Goal: Check status: Check status

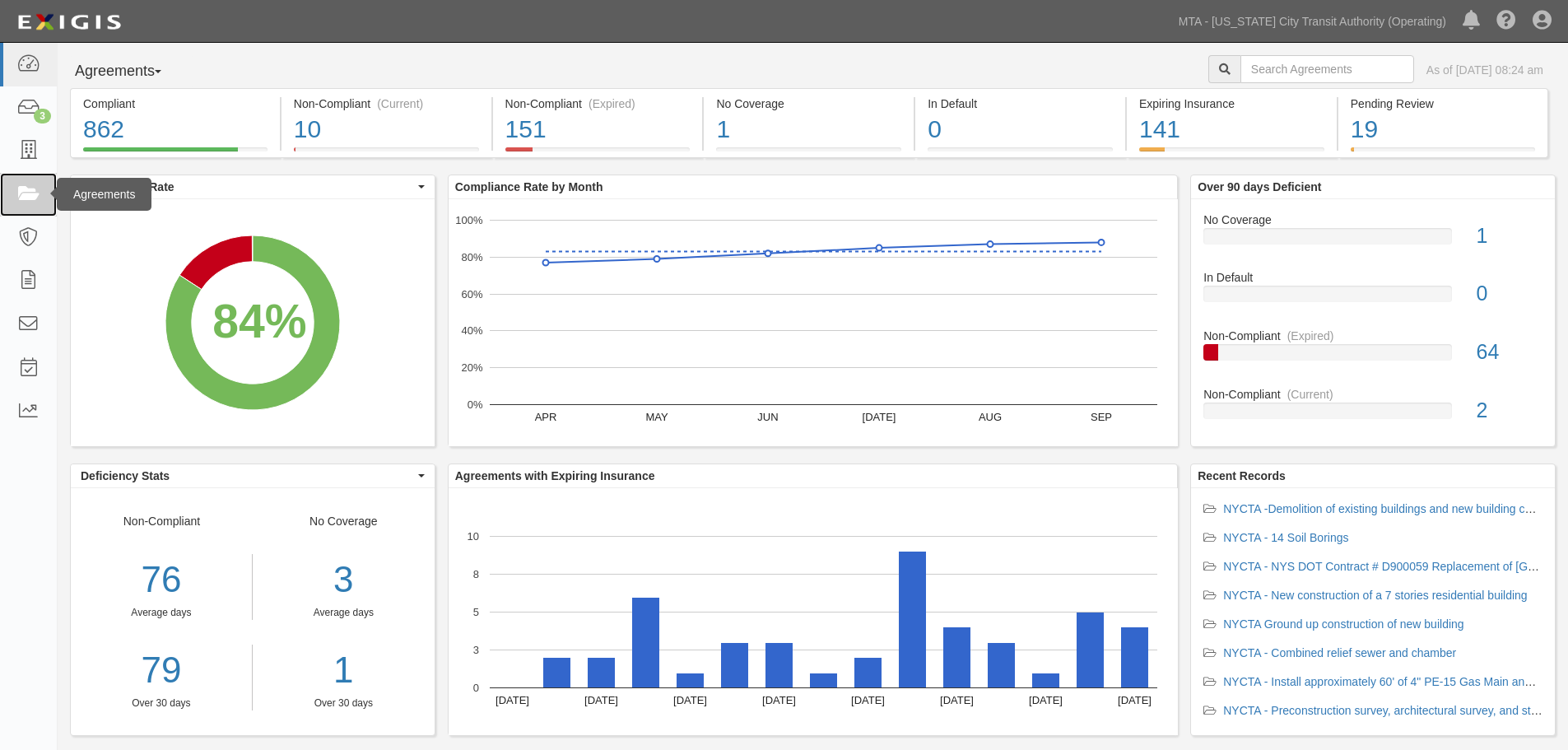
drag, startPoint x: 0, startPoint y: 0, endPoint x: 33, endPoint y: 213, distance: 215.5
click at [33, 213] on link at bounding box center [28, 194] width 57 height 44
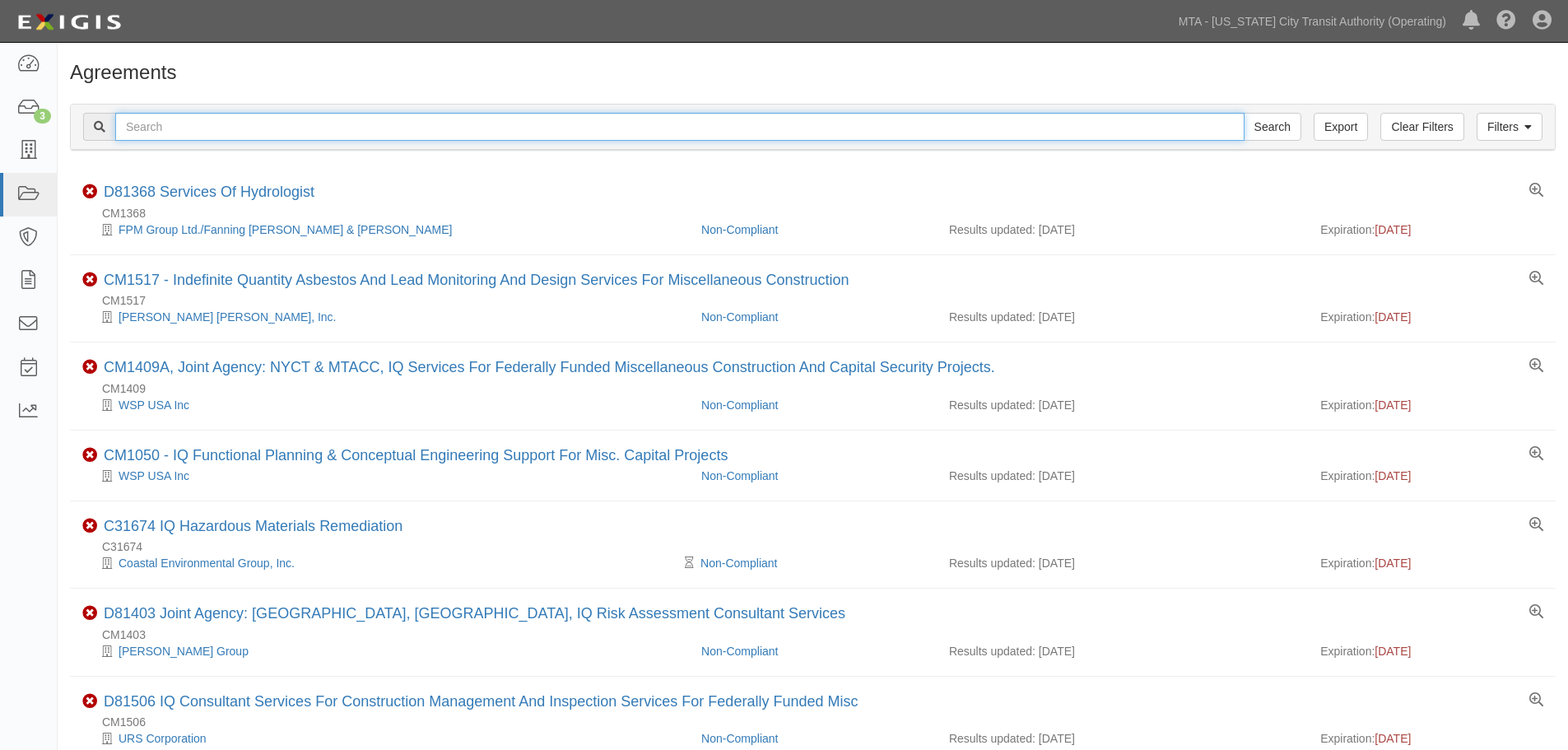
drag, startPoint x: 292, startPoint y: 129, endPoint x: 294, endPoint y: 118, distance: 11.2
click at [292, 129] on input "text" at bounding box center [680, 126] width 1129 height 28
paste input "71938-INS1628"
type input "71938-INS1628"
click at [1244, 112] on input "Search" at bounding box center [1272, 126] width 58 height 28
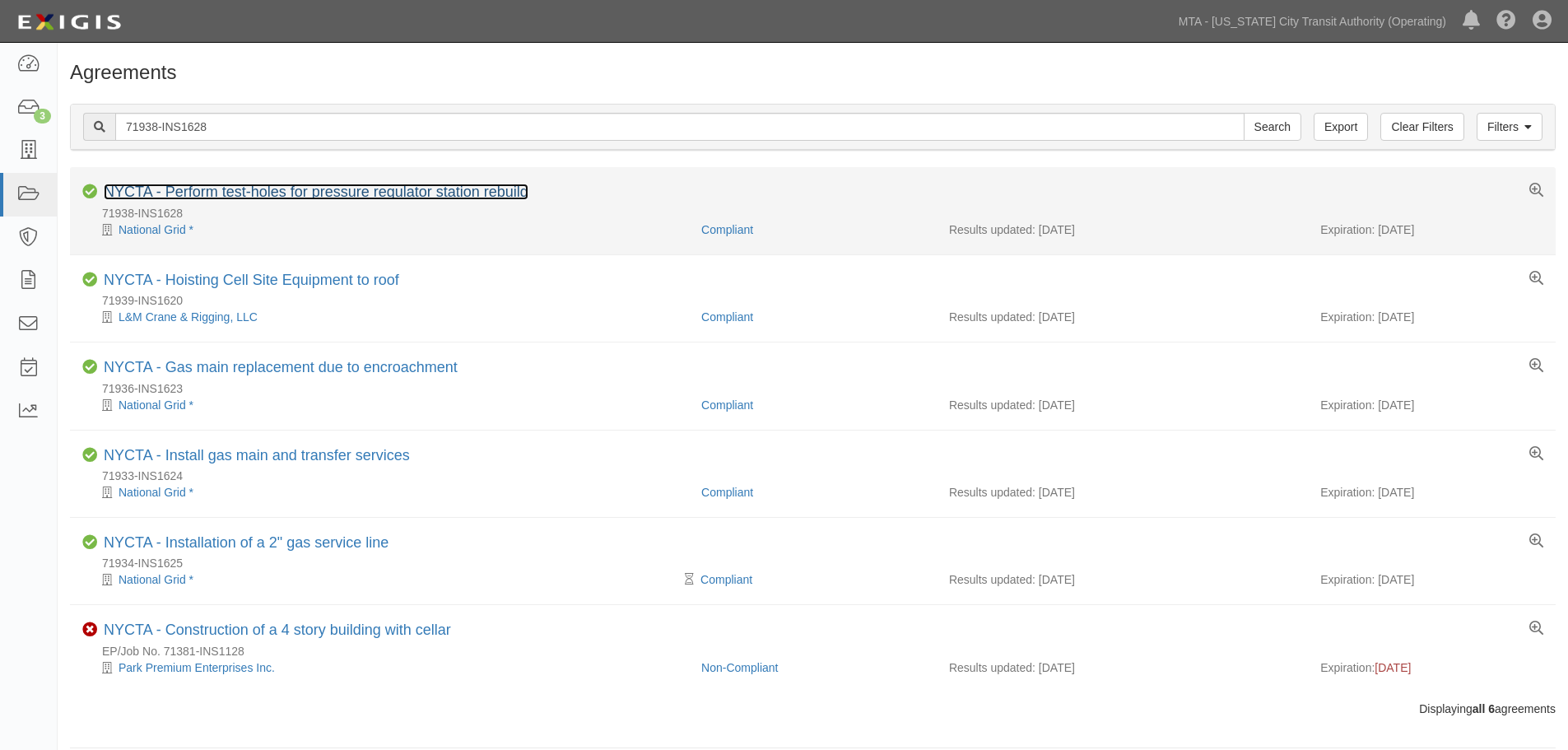
click at [275, 197] on link "NYCTA - Perform test-holes for pressure regulator station rebuild" at bounding box center [316, 191] width 425 height 16
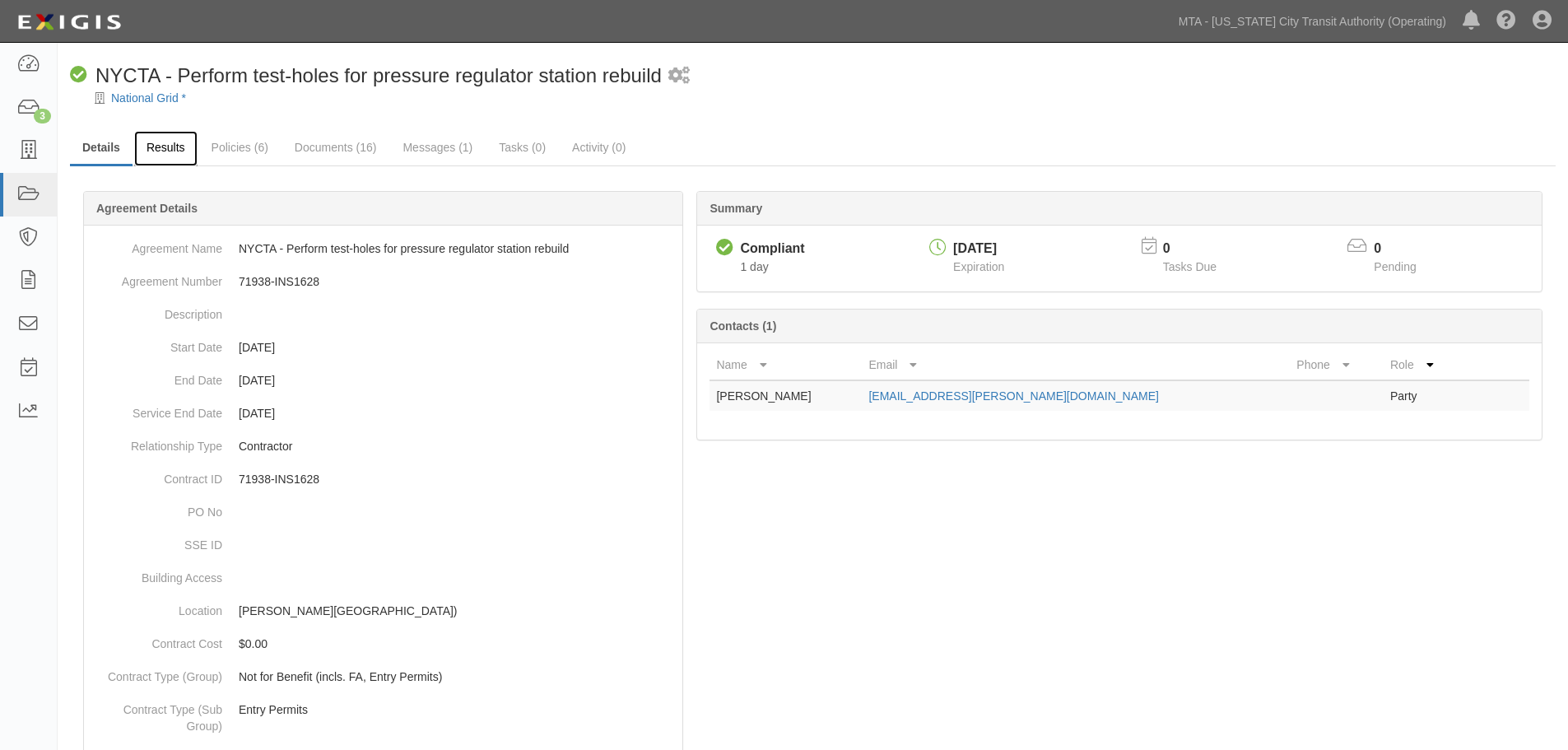
click at [179, 163] on link "Results" at bounding box center [166, 148] width 64 height 35
